Goal: Navigation & Orientation: Find specific page/section

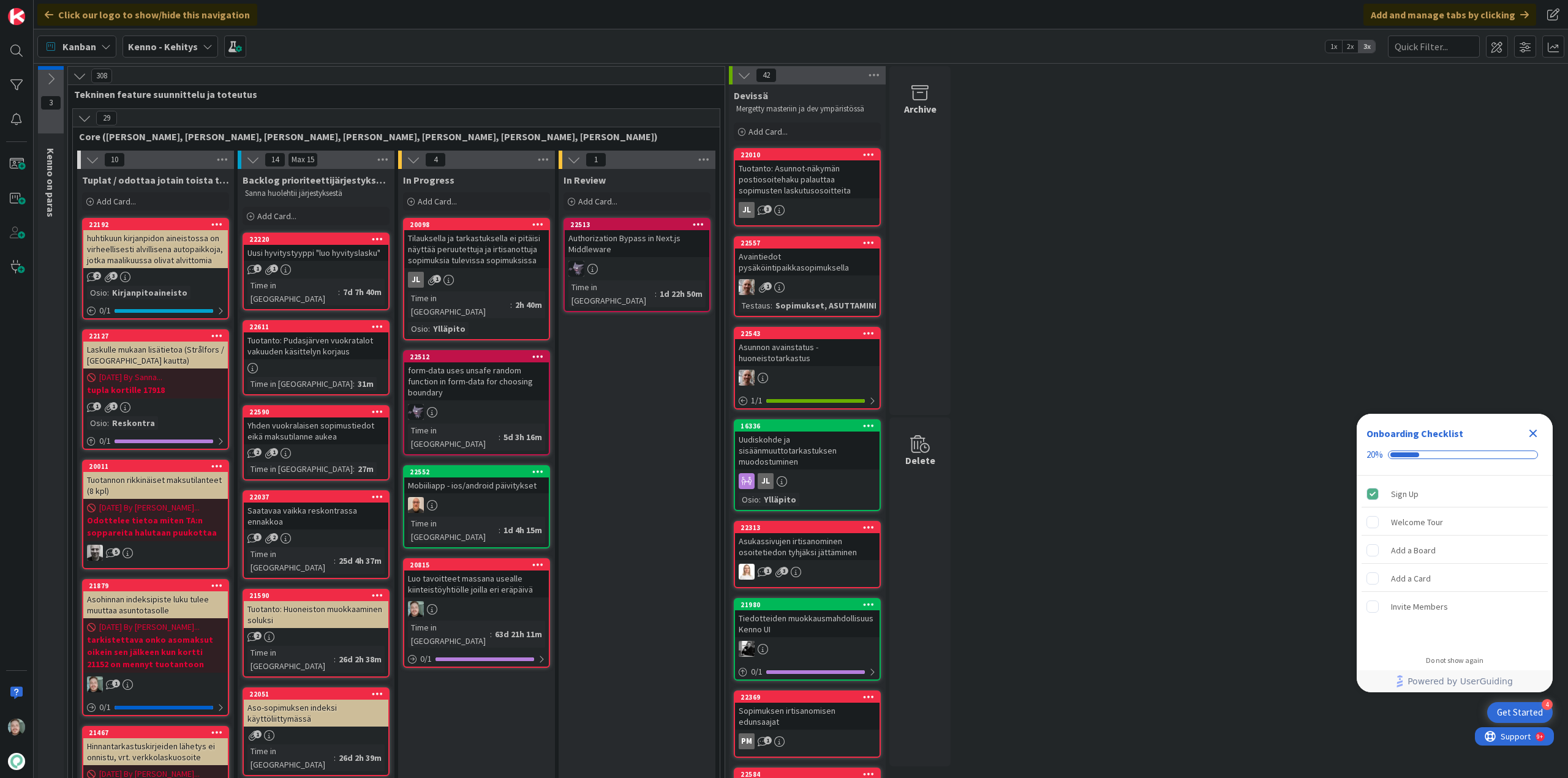
click at [321, 252] on div "Uusi hyvitystyyppi "luo hyvityslasku"" at bounding box center [316, 253] width 145 height 16
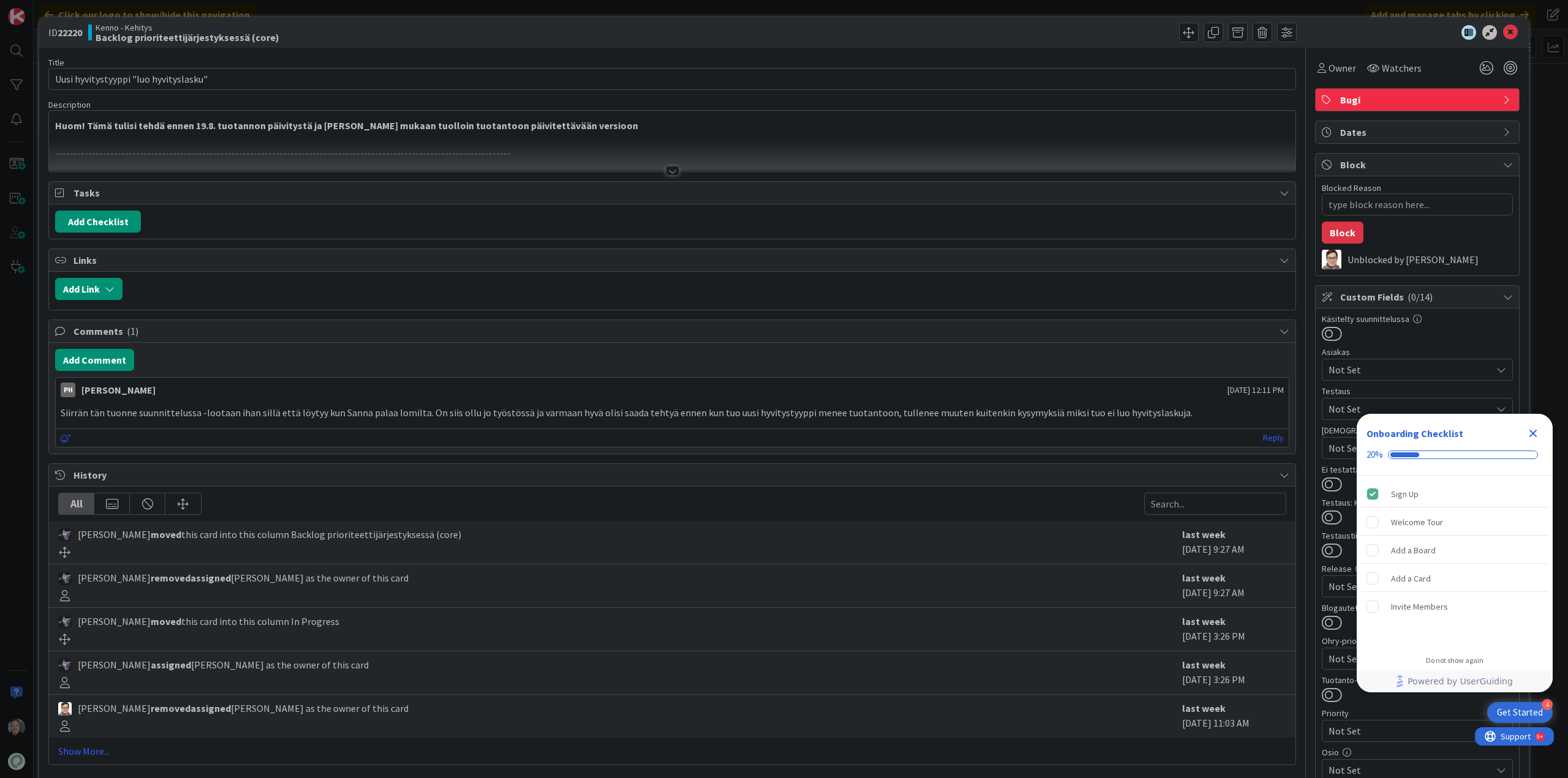
click at [666, 167] on div at bounding box center [672, 171] width 14 height 10
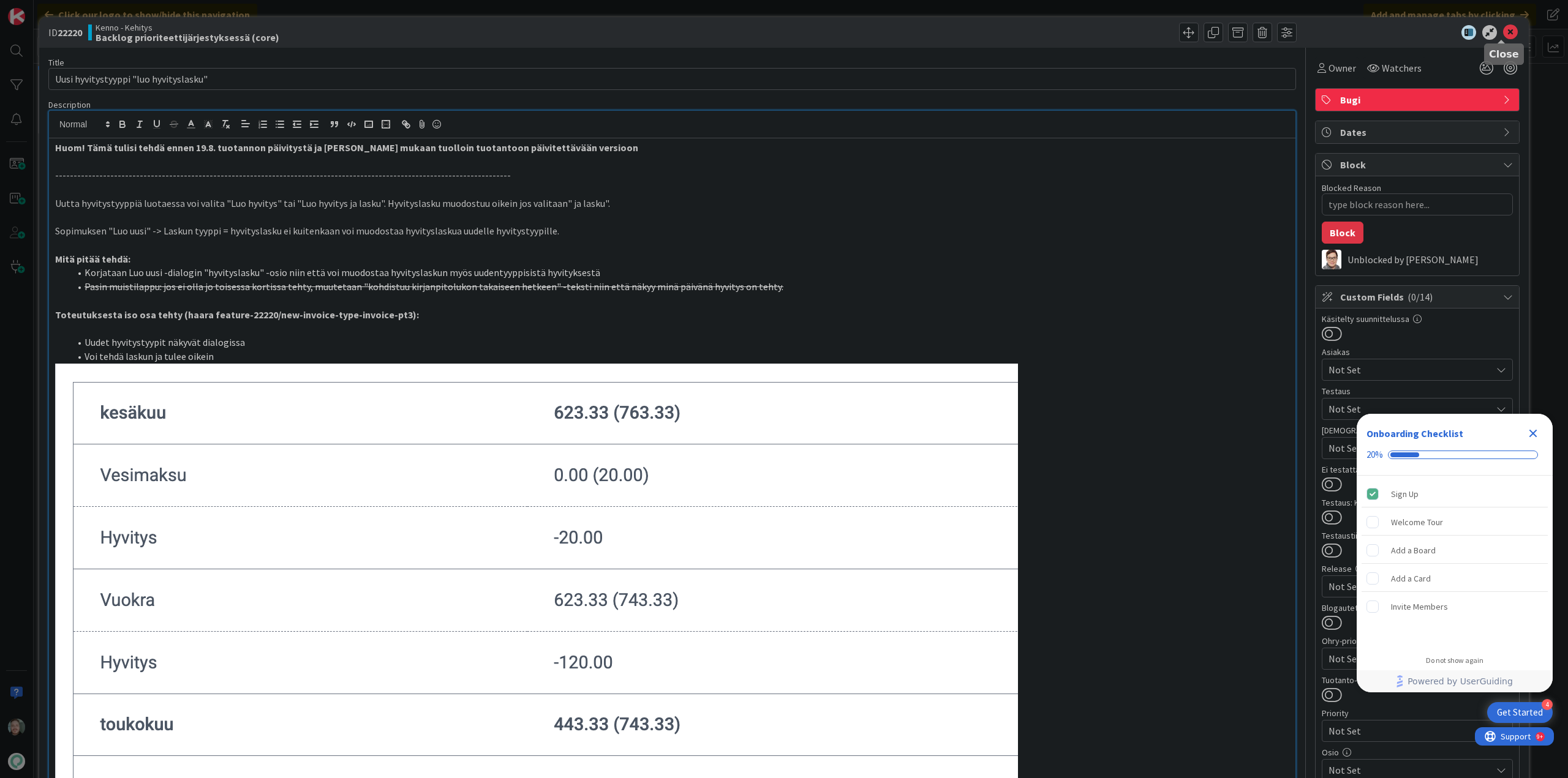
click at [1504, 35] on icon at bounding box center [1510, 33] width 14 height 14
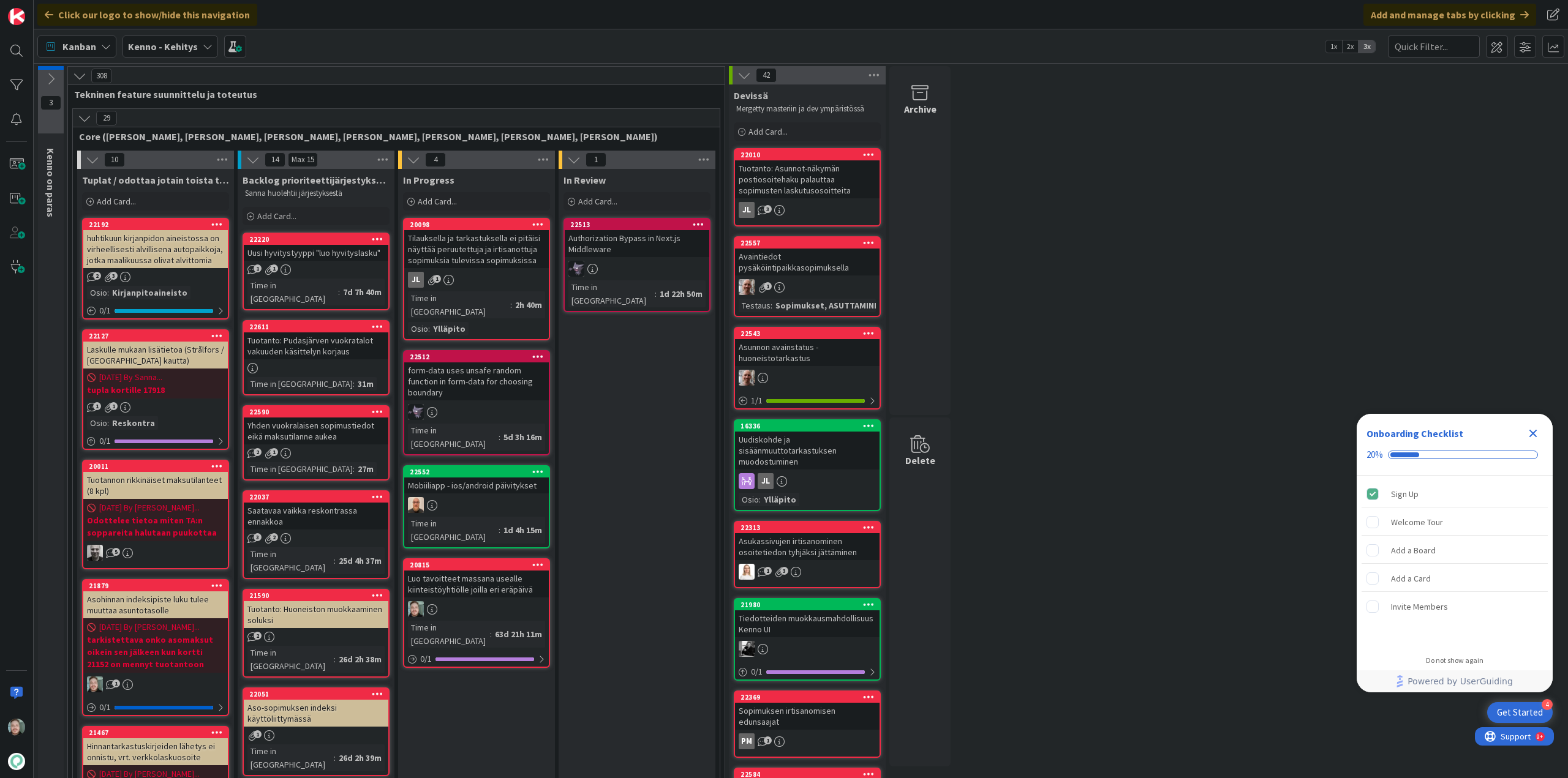
click at [328, 335] on div "Tuotanto: Pudasjärven vuokratalot vakuuden käsittelyn korjaus" at bounding box center [316, 346] width 145 height 27
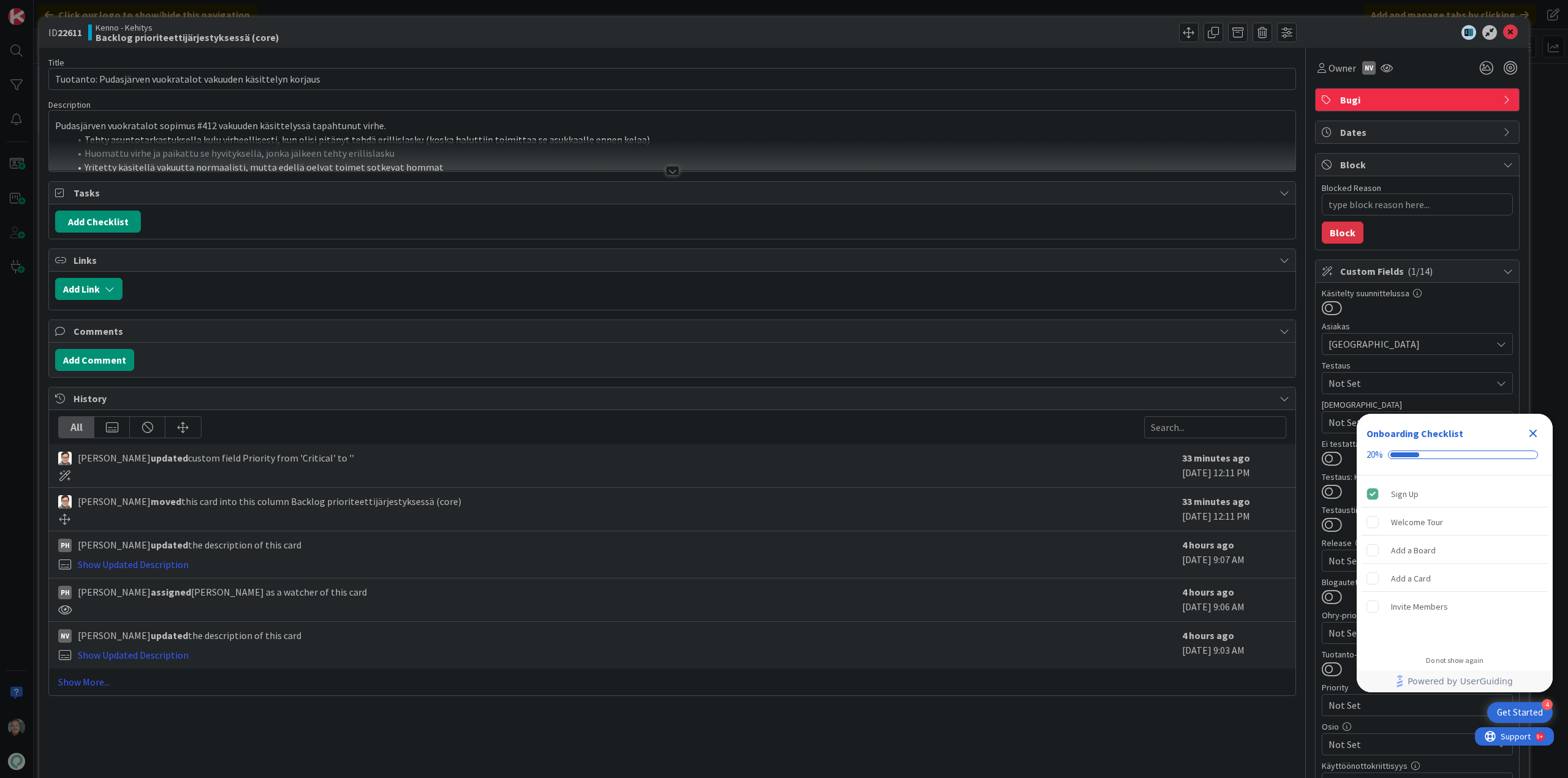
click at [668, 168] on div at bounding box center [672, 171] width 14 height 10
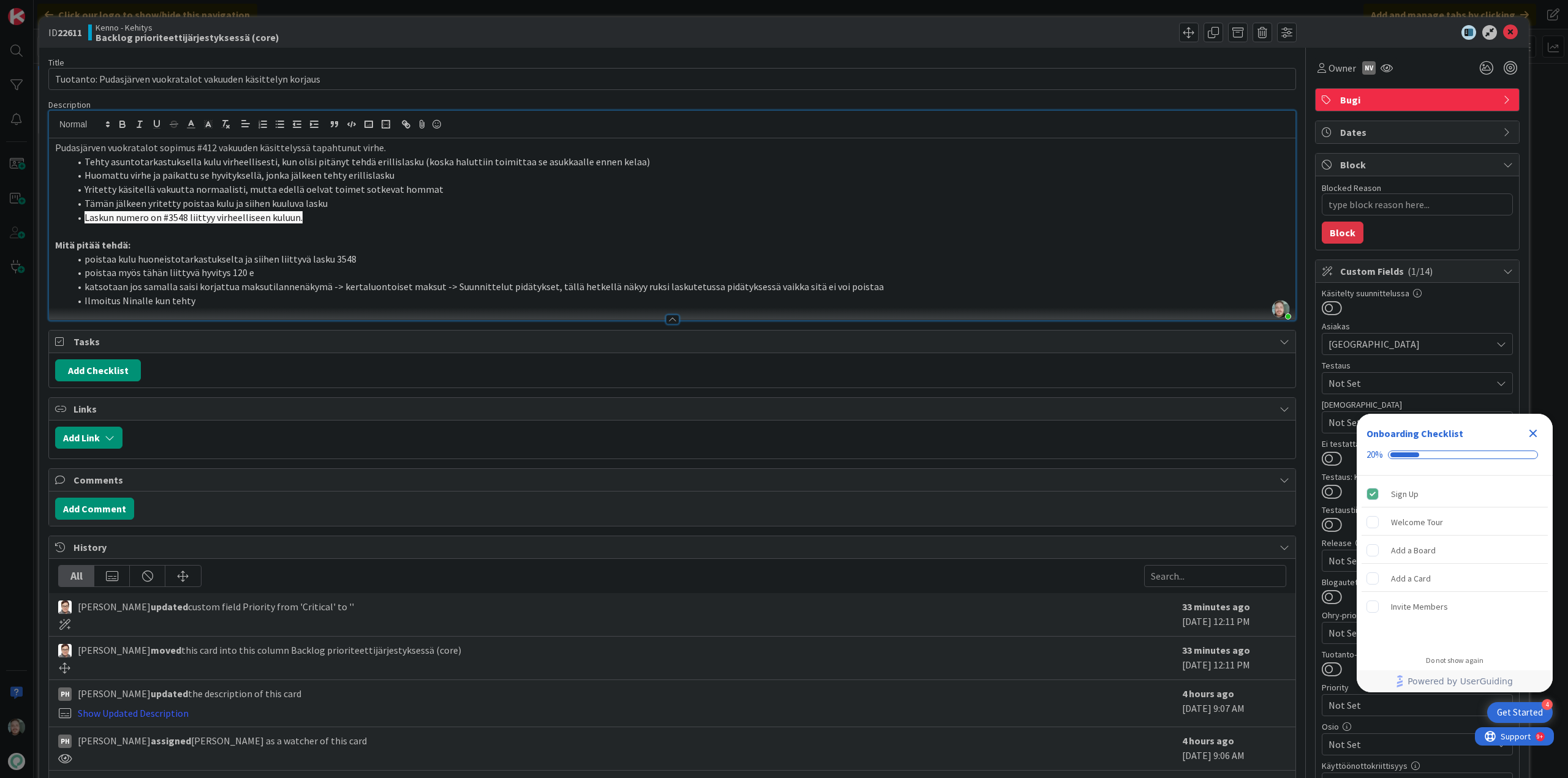
type textarea "x"
click at [1506, 33] on icon at bounding box center [1510, 33] width 14 height 14
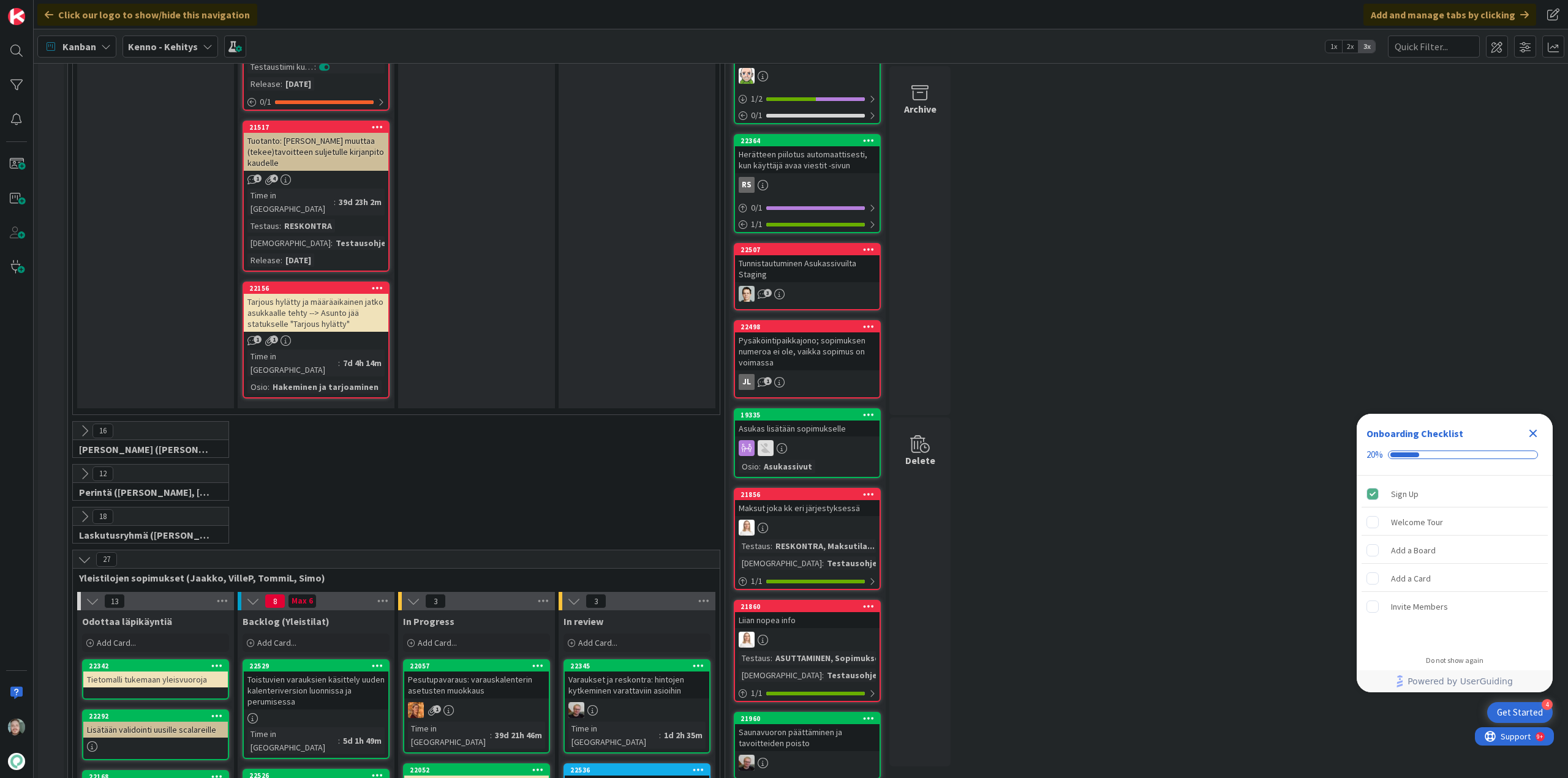
scroll to position [1469, 0]
